Goal: Task Accomplishment & Management: Use online tool/utility

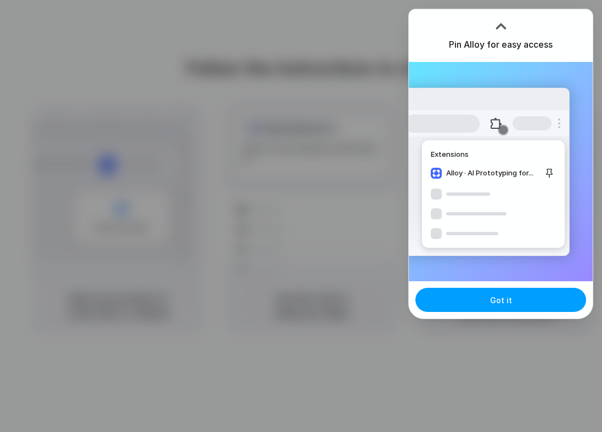
click at [463, 300] on button "Got it" at bounding box center [500, 300] width 171 height 24
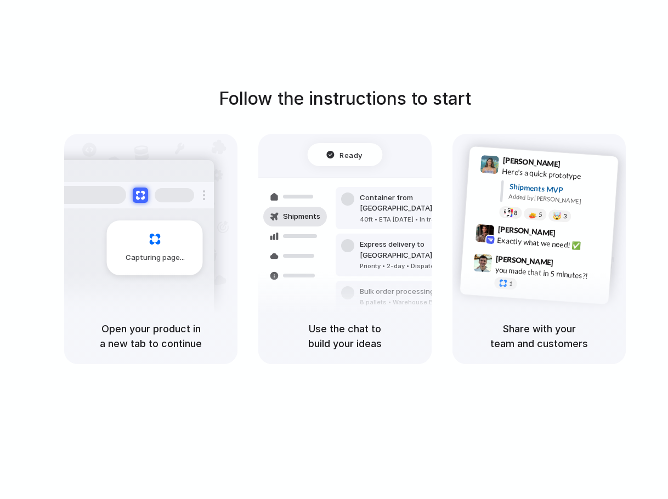
click at [430, 91] on h1 "Follow the instructions to start" at bounding box center [345, 99] width 252 height 26
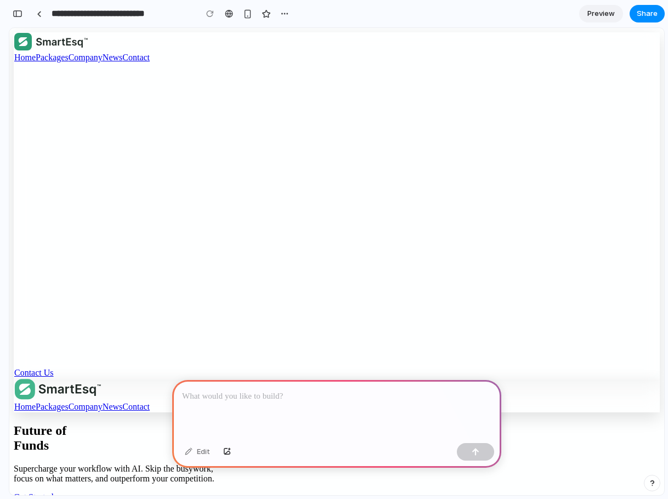
scroll to position [1189, 0]
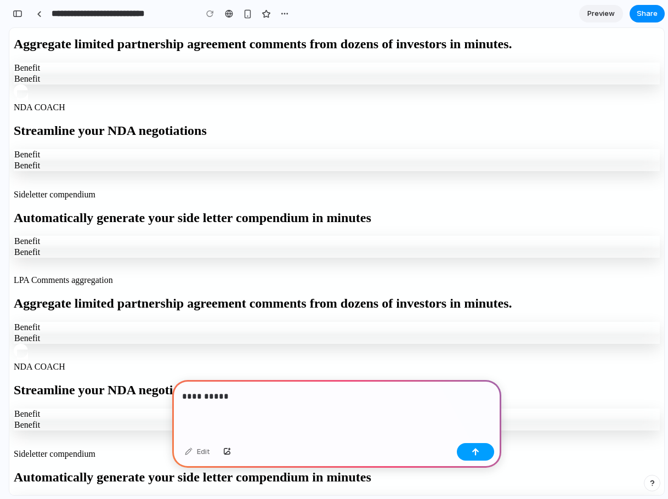
click at [474, 455] on div "button" at bounding box center [476, 452] width 8 height 8
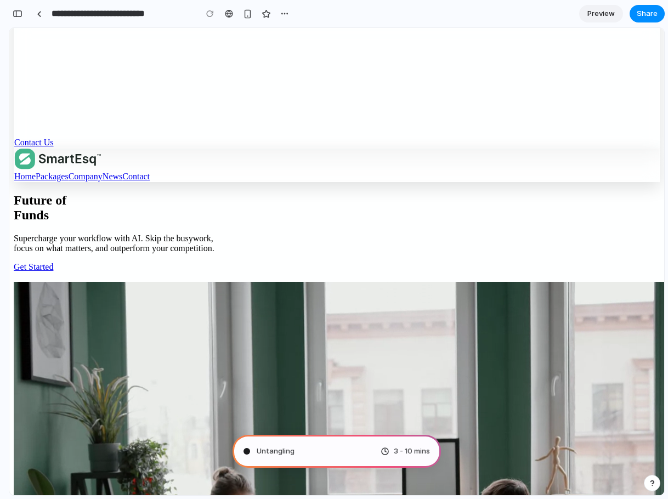
scroll to position [0, 0]
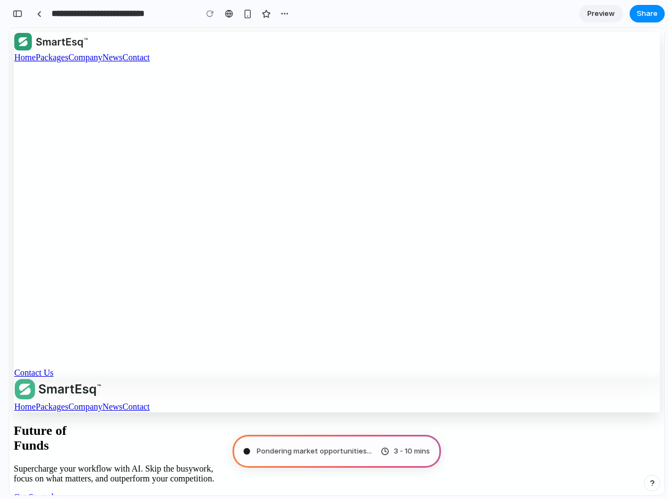
type input "**********"
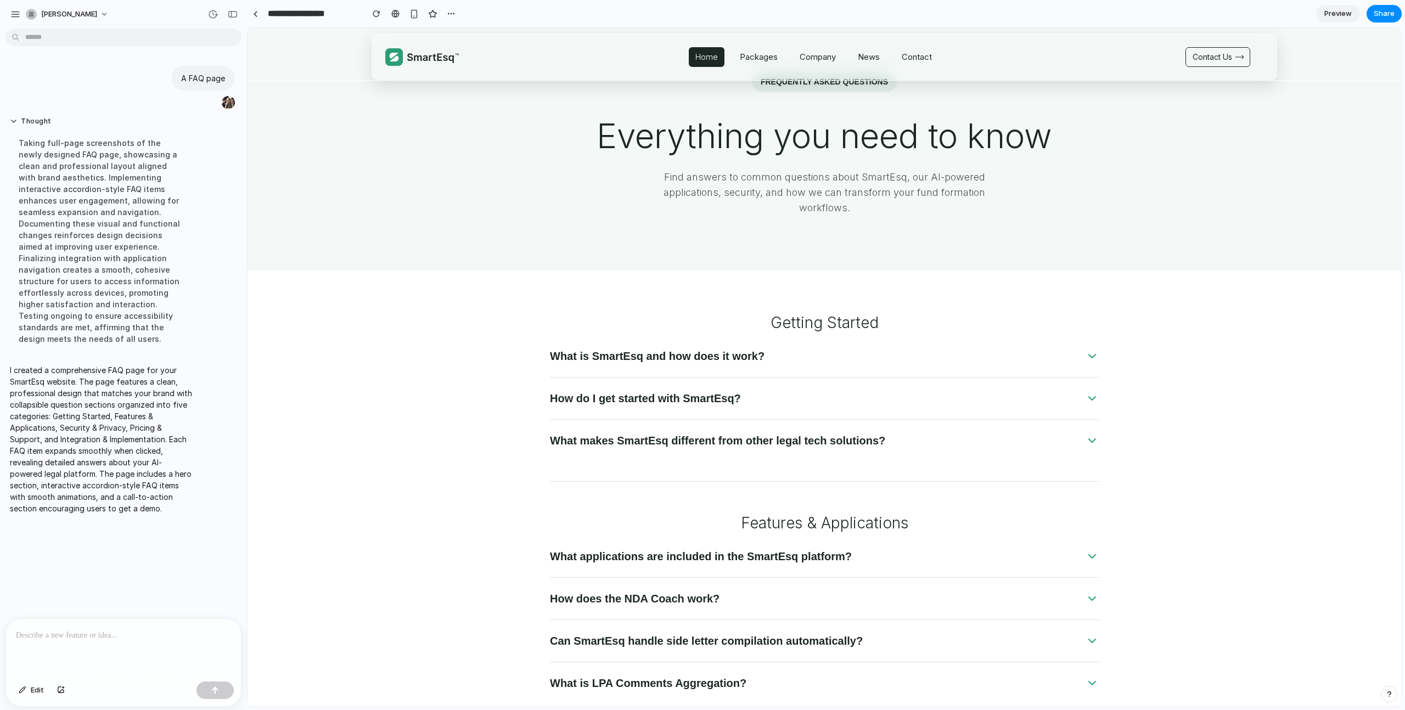
click at [668, 365] on div "What is SmartEsq and how does it work?" at bounding box center [824, 362] width 549 height 29
click at [668, 358] on h4 "What is SmartEsq and how does it work?" at bounding box center [663, 355] width 226 height 15
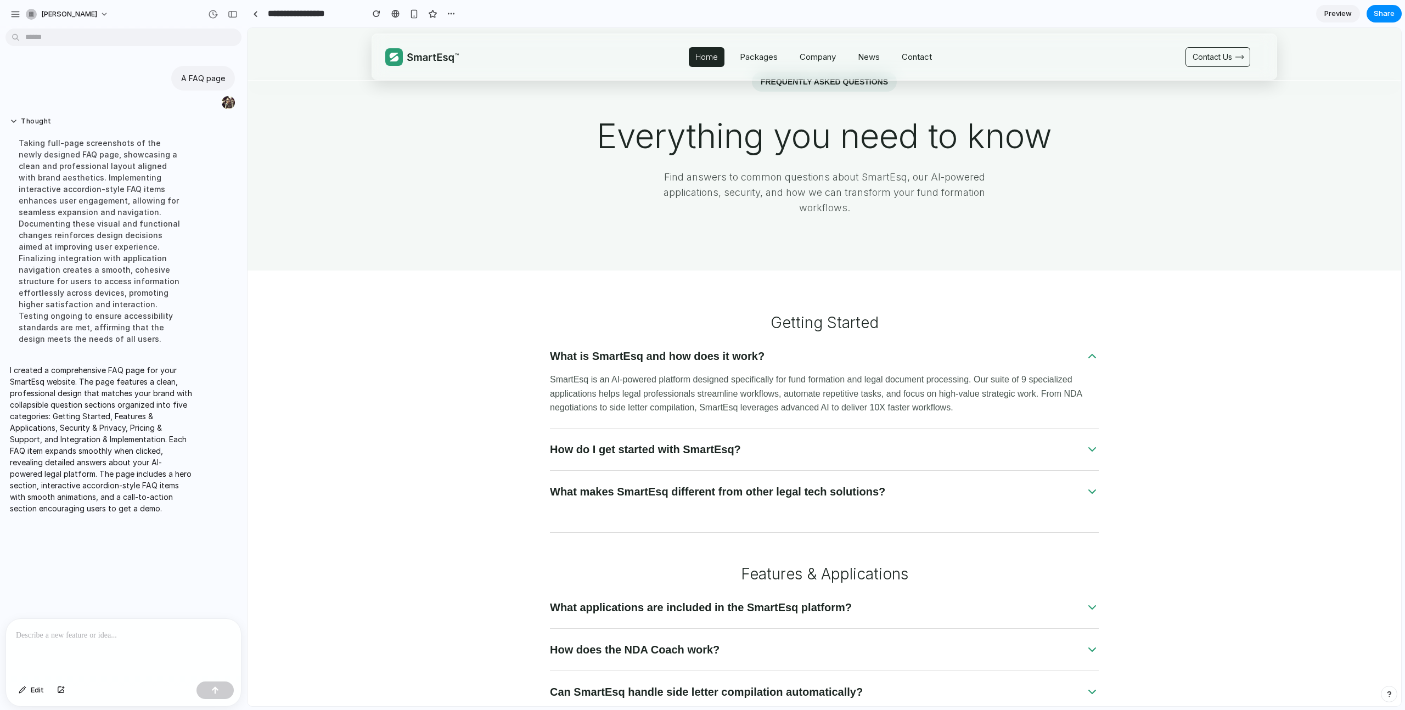
click at [668, 357] on h4 "What is SmartEsq and how does it work?" at bounding box center [663, 355] width 226 height 15
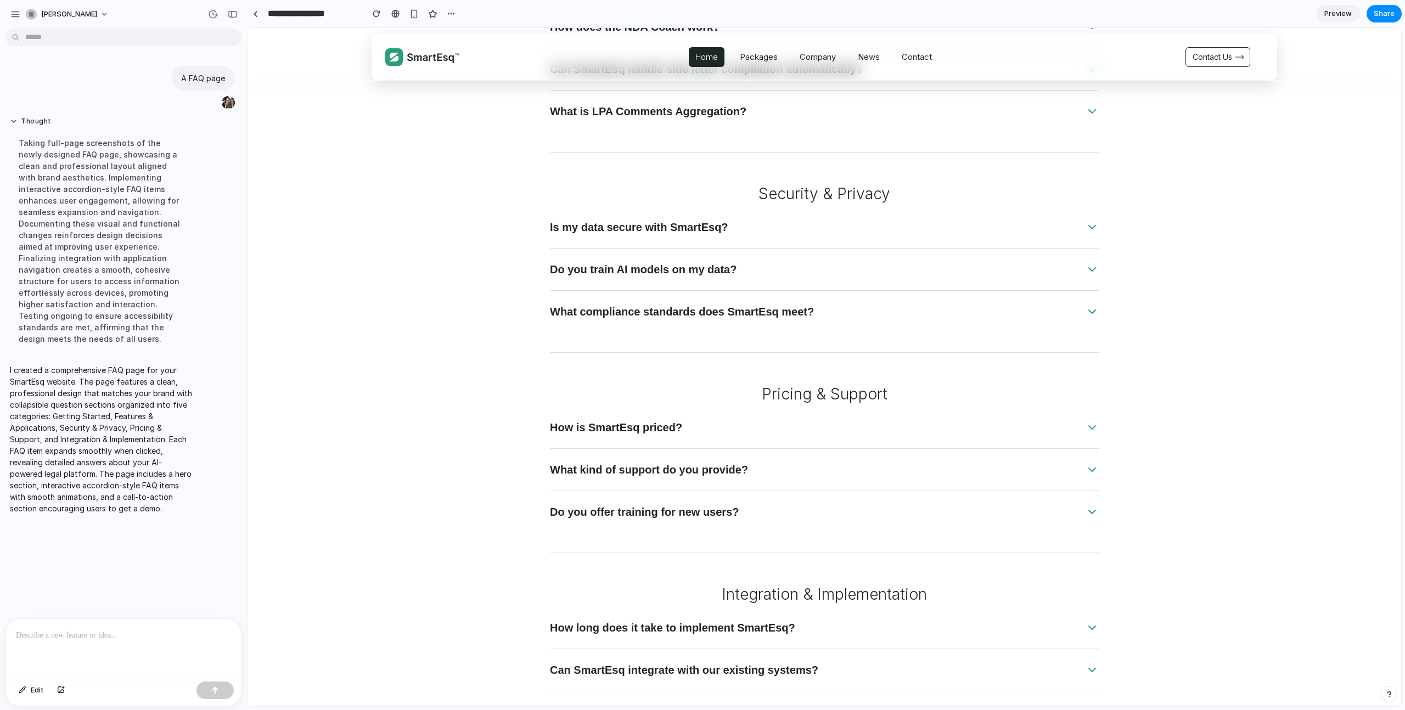
scroll to position [803, 0]
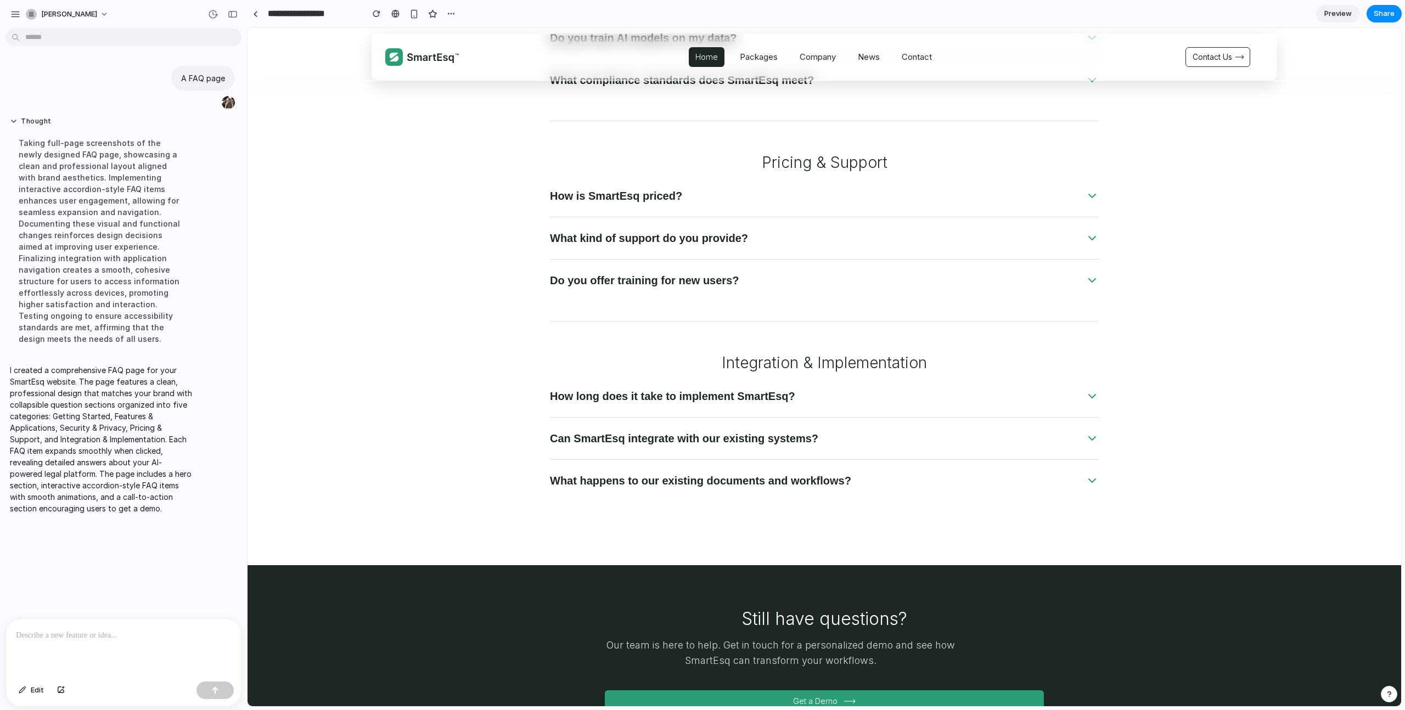
click at [668, 404] on div "How long does it take to implement SmartEsq?" at bounding box center [824, 402] width 549 height 29
click at [668, 398] on h4 "How long does it take to implement SmartEsq?" at bounding box center [678, 395] width 256 height 15
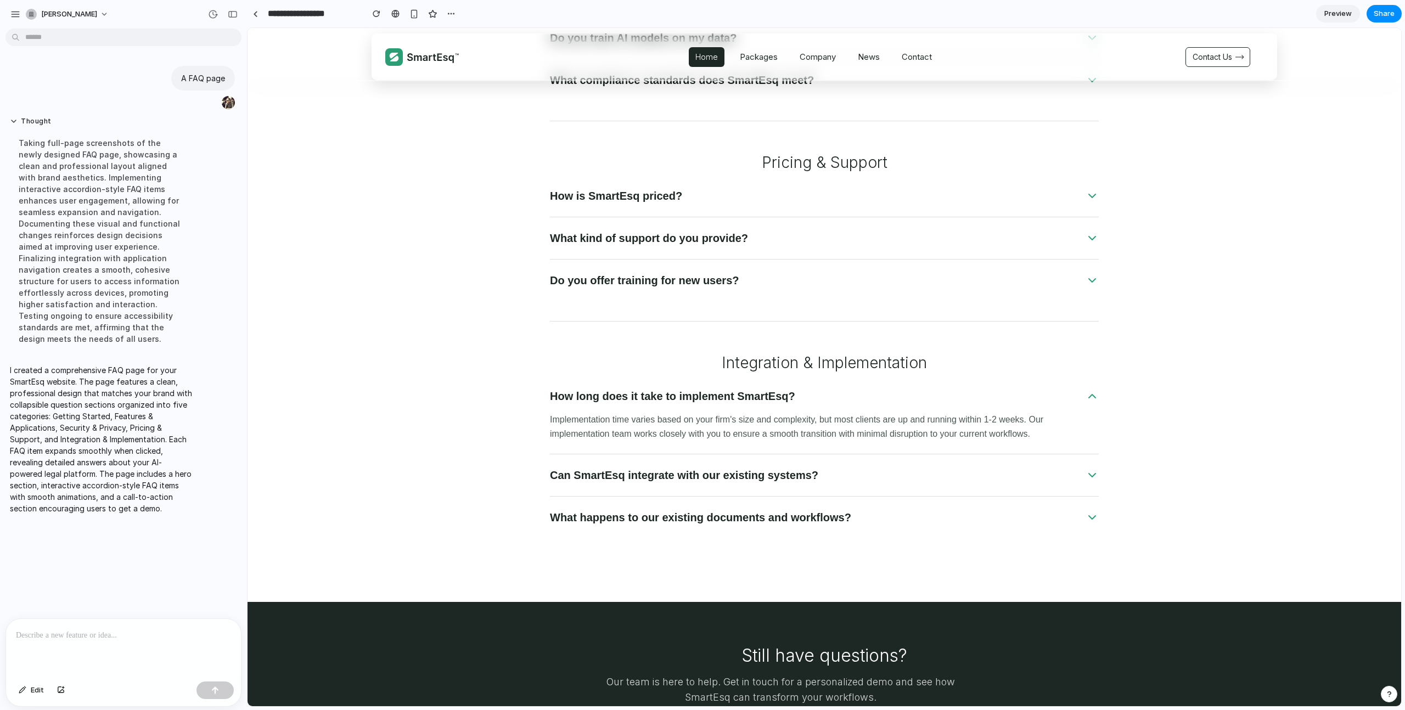
click at [668, 398] on h4 "How long does it take to implement SmartEsq?" at bounding box center [678, 395] width 256 height 15
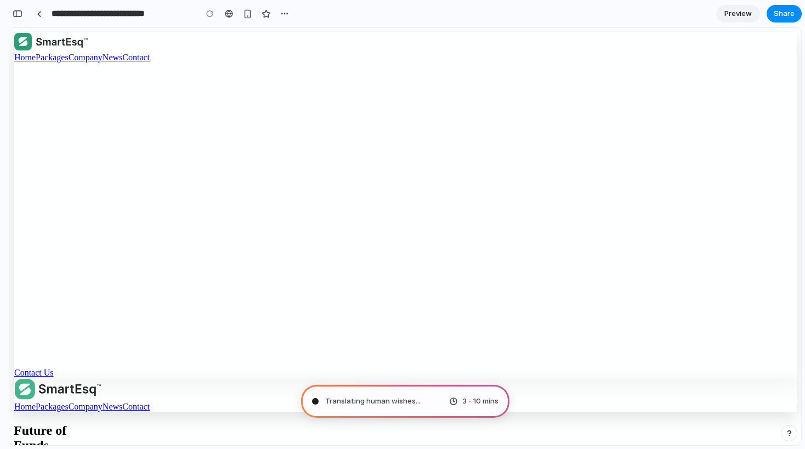
type input "**********"
